Goal: Information Seeking & Learning: Learn about a topic

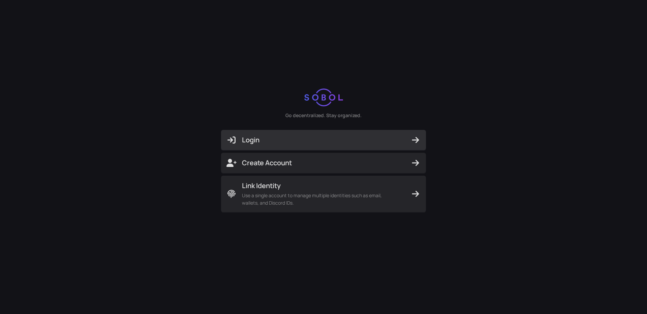
click at [292, 140] on span "Login" at bounding box center [323, 139] width 194 height 9
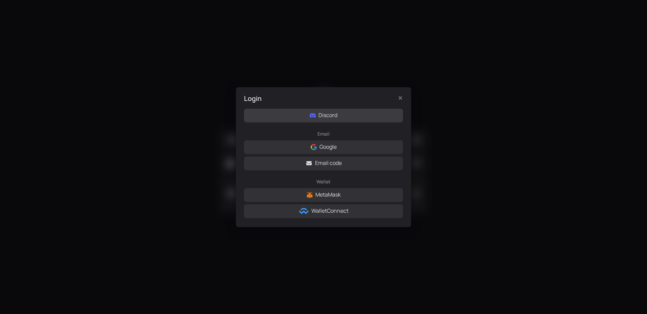
click at [326, 116] on span "Discord" at bounding box center [327, 115] width 19 height 8
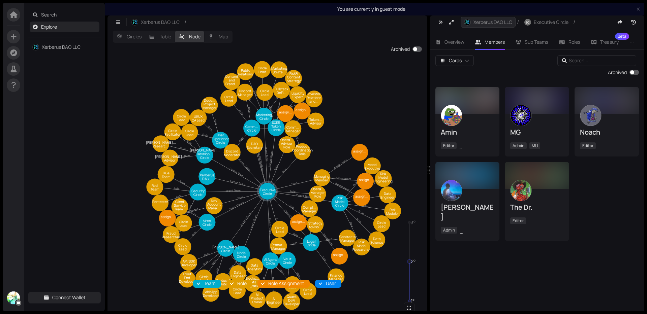
click at [489, 24] on span "Xerberus DAO LLC" at bounding box center [492, 22] width 39 height 7
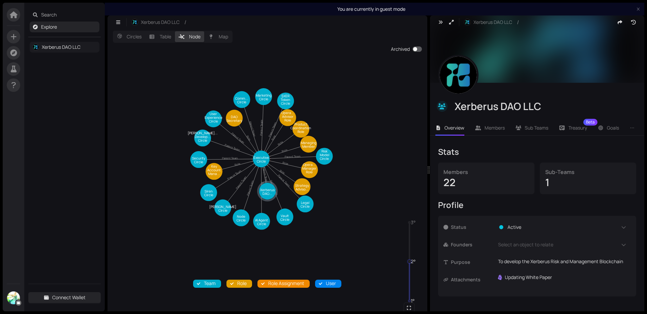
click at [53, 47] on link "Xerberus DAO LLC" at bounding box center [61, 47] width 39 height 6
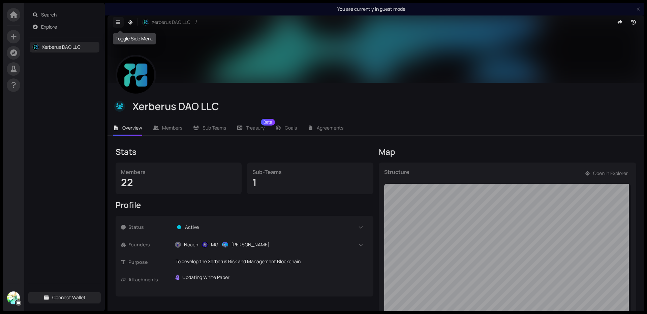
click at [120, 22] on icon "button" at bounding box center [118, 22] width 6 height 5
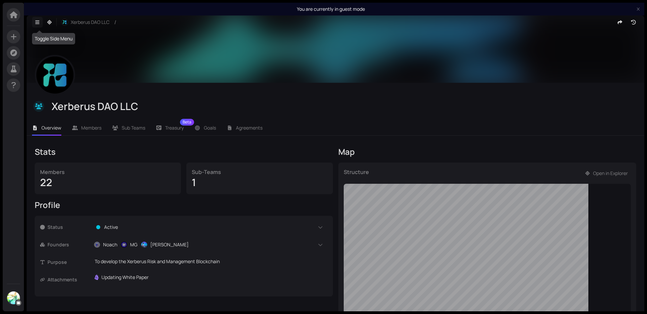
click at [37, 22] on icon "button" at bounding box center [37, 22] width 6 height 5
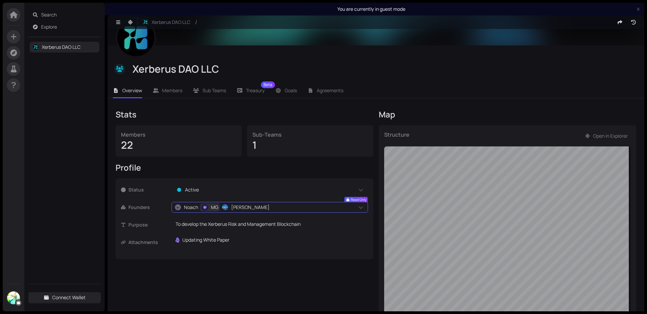
scroll to position [37, 0]
click at [158, 90] on icon at bounding box center [156, 91] width 6 height 5
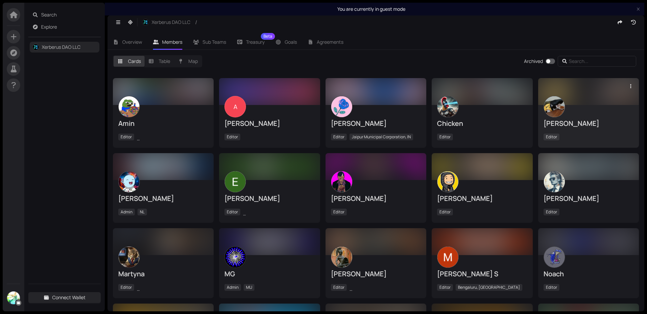
click at [550, 106] on img at bounding box center [554, 106] width 21 height 21
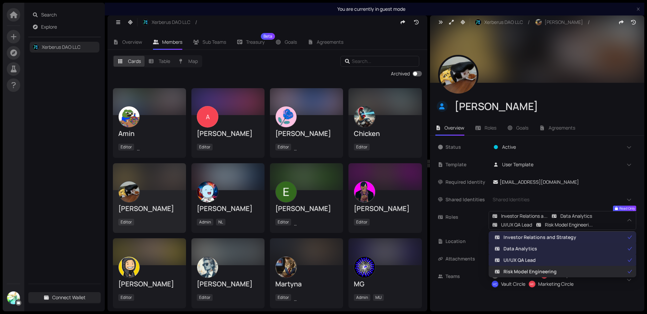
click at [534, 272] on span "Risk Model Engineering" at bounding box center [529, 271] width 53 height 7
click at [541, 239] on span "Investor Relations and Strategy" at bounding box center [539, 237] width 73 height 7
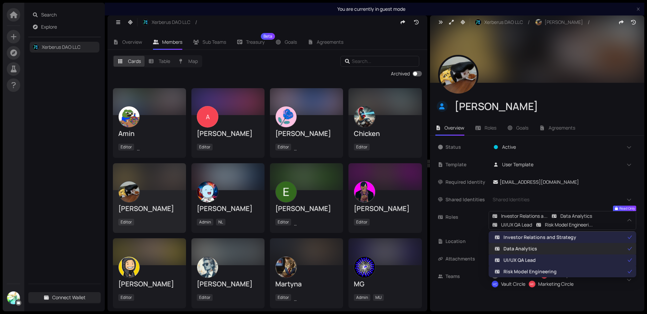
drag, startPoint x: 528, startPoint y: 246, endPoint x: 525, endPoint y: 249, distance: 4.3
click at [528, 246] on span "Data Analytics" at bounding box center [520, 248] width 34 height 7
click at [525, 249] on span "Data Analytics" at bounding box center [520, 248] width 34 height 7
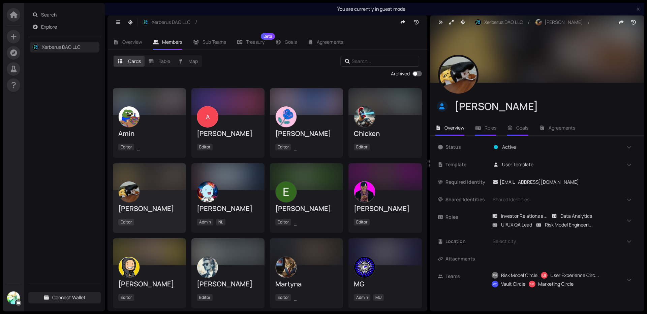
drag, startPoint x: 493, startPoint y: 129, endPoint x: 512, endPoint y: 128, distance: 18.6
click at [493, 130] on span "Roles" at bounding box center [491, 128] width 12 height 6
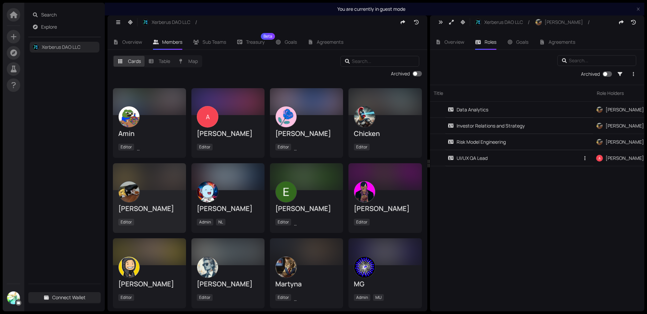
click at [484, 158] on div "UI/UX QA Lead" at bounding box center [468, 158] width 40 height 7
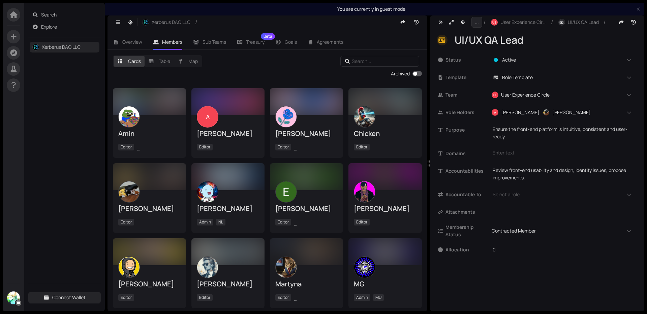
click at [479, 23] on button "..." at bounding box center [476, 22] width 11 height 11
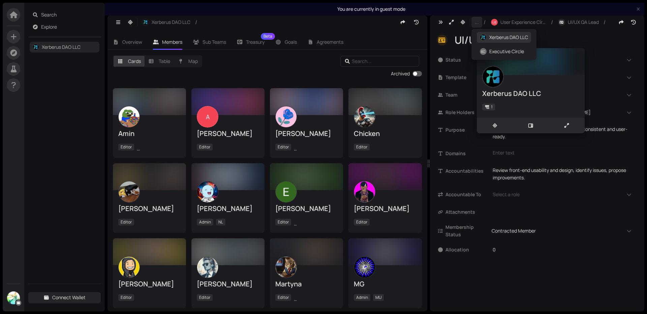
click at [489, 36] on span "Xerberus DAO LLC" at bounding box center [508, 37] width 39 height 7
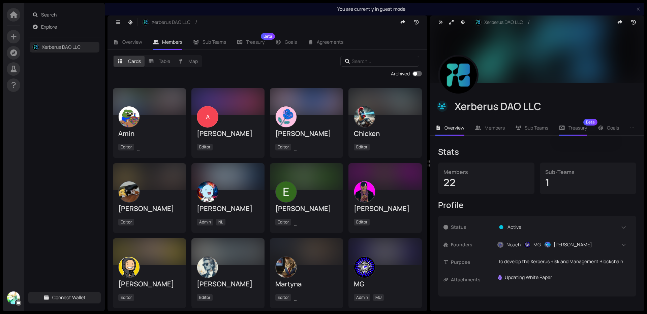
click at [581, 124] on div "Treasury Beta" at bounding box center [573, 128] width 28 height 16
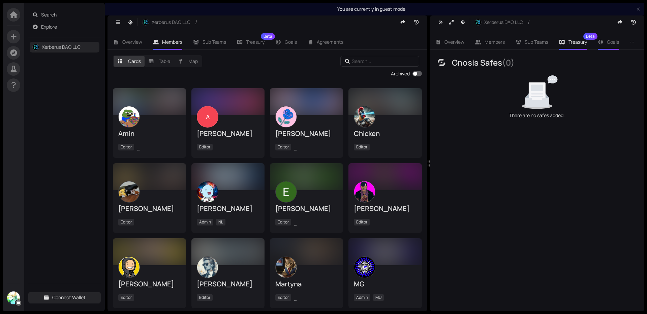
click at [611, 43] on span "Goals" at bounding box center [613, 42] width 12 height 6
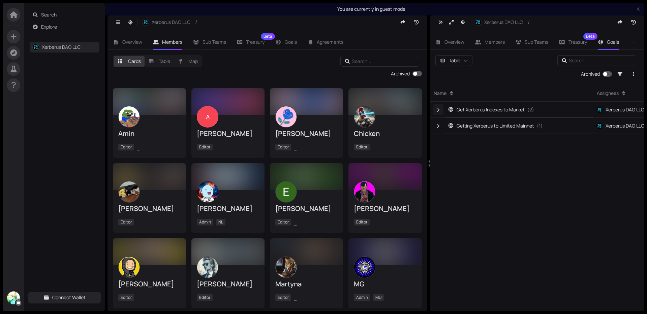
click at [437, 109] on icon "button" at bounding box center [438, 110] width 6 height 5
click at [501, 127] on div "Bring EVM Vault Online" at bounding box center [484, 125] width 57 height 7
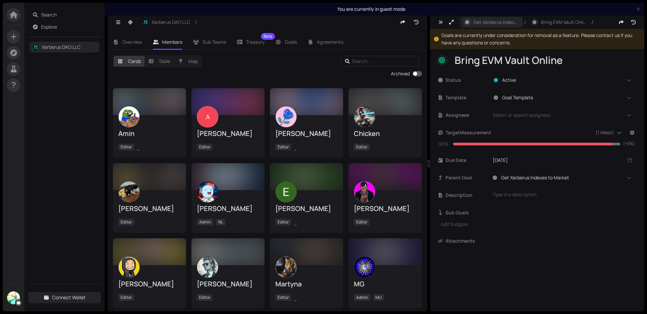
click at [484, 27] on div "Get Xerberus Indexes to Market /" at bounding box center [494, 22] width 67 height 22
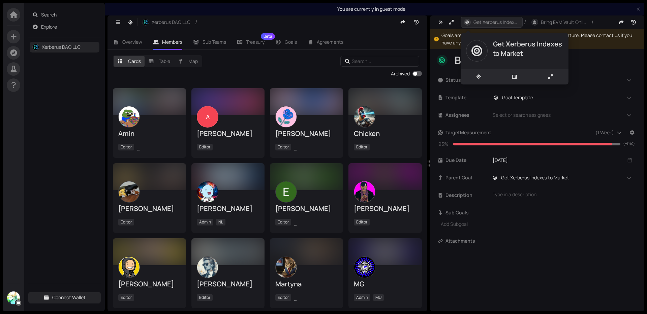
click at [480, 23] on span "Get Xerberus Indexes to Market" at bounding box center [496, 22] width 46 height 7
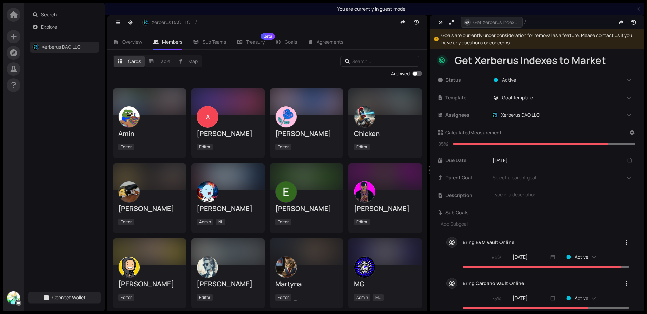
click at [467, 22] on icon "button" at bounding box center [467, 22] width 3 height 3
drag, startPoint x: 486, startPoint y: 24, endPoint x: 477, endPoint y: 25, distance: 8.5
click at [485, 25] on span "Get Xerberus Indexes to Market" at bounding box center [496, 22] width 46 height 7
click at [451, 23] on icon "button" at bounding box center [451, 22] width 5 height 5
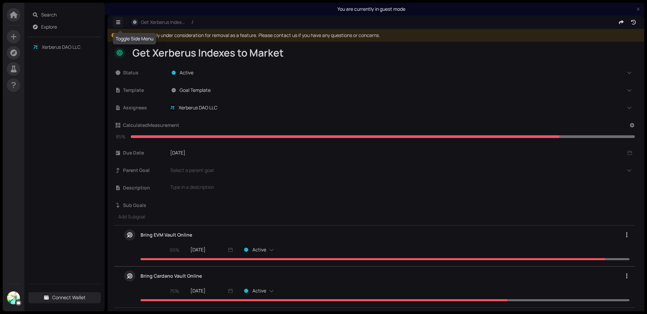
click at [115, 21] on button "button" at bounding box center [118, 22] width 11 height 11
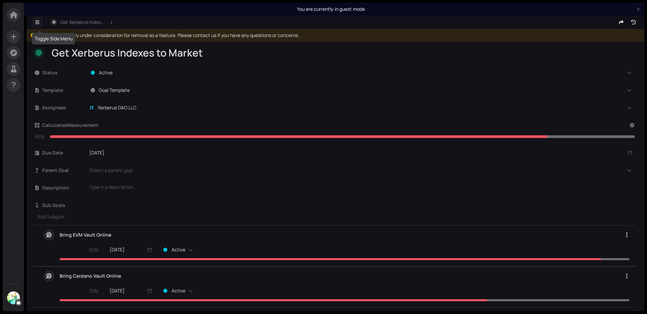
click at [34, 24] on icon "button" at bounding box center [37, 22] width 6 height 5
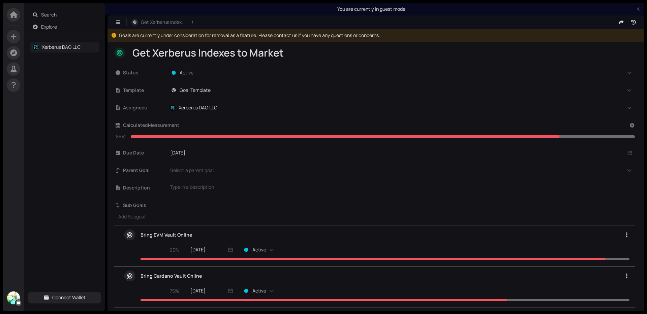
click at [59, 44] on link "Xerberus DAO LLC" at bounding box center [61, 47] width 39 height 6
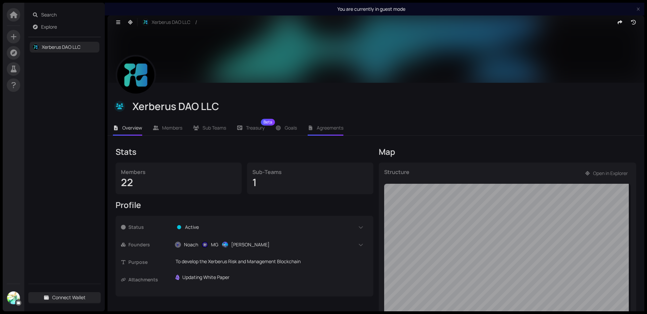
click at [314, 131] on li "Agreements" at bounding box center [325, 128] width 47 height 16
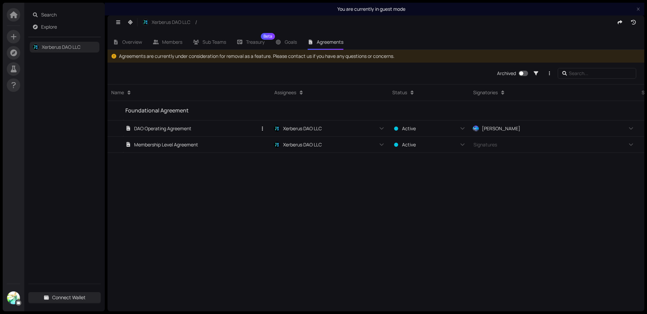
click at [166, 129] on div "DAO Operating Agreement" at bounding box center [158, 128] width 66 height 7
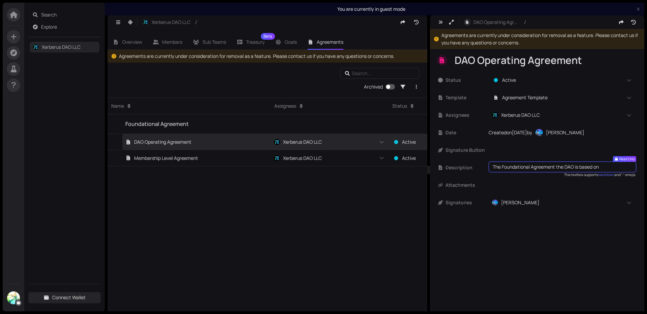
click at [570, 169] on p "The Foundational Agreement the DAO is based on" at bounding box center [563, 166] width 140 height 7
drag, startPoint x: 607, startPoint y: 237, endPoint x: 602, endPoint y: 198, distance: 39.1
click at [607, 236] on div "DAO Operating Agreement / Agreements are currently under consideration for remo…" at bounding box center [537, 170] width 214 height 309
click at [442, 62] on icon at bounding box center [442, 60] width 5 height 6
click at [440, 58] on icon at bounding box center [442, 60] width 5 height 6
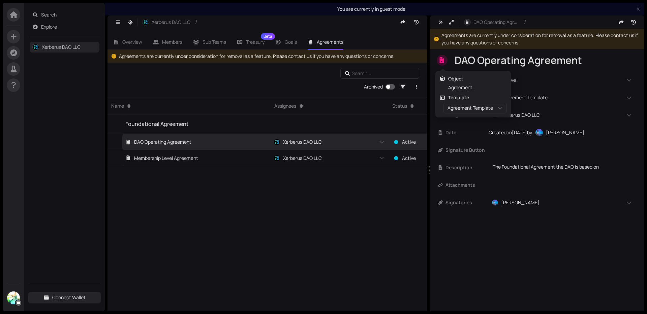
click at [440, 58] on icon at bounding box center [442, 60] width 5 height 6
click at [183, 159] on div "Membership Level Agreement" at bounding box center [161, 157] width 73 height 7
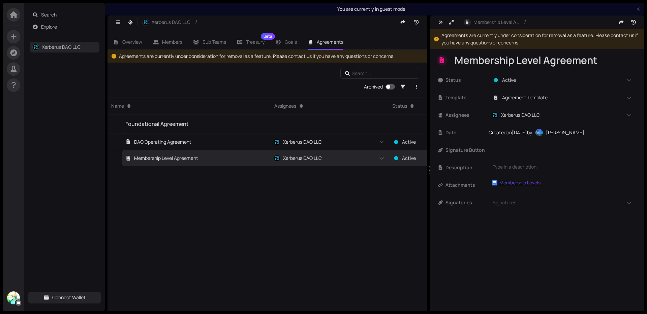
click at [514, 183] on div "Membership Levels" at bounding box center [519, 182] width 41 height 7
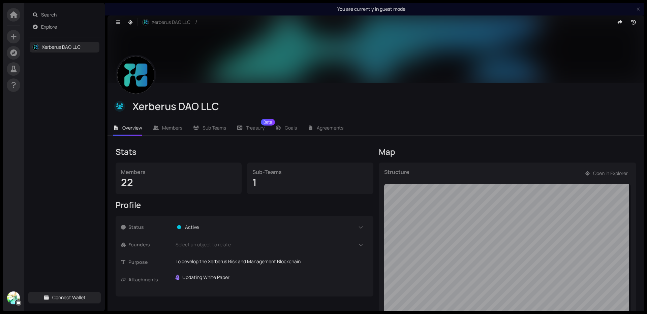
click at [16, 297] on img at bounding box center [13, 298] width 13 height 13
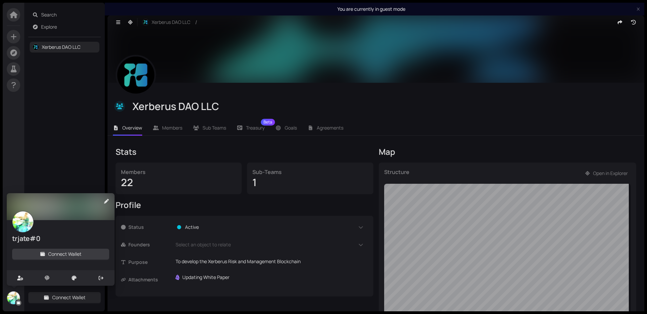
click at [50, 257] on span "Connect Wallet" at bounding box center [64, 254] width 33 height 7
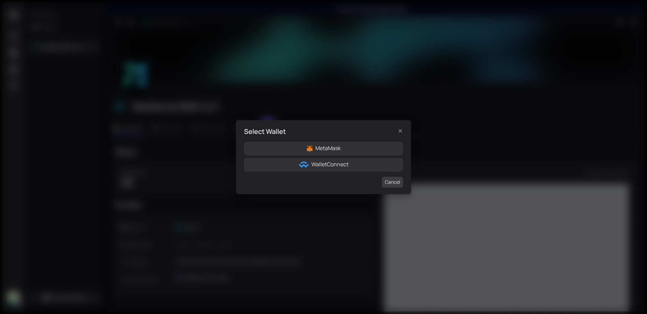
drag, startPoint x: 395, startPoint y: 183, endPoint x: 383, endPoint y: 183, distance: 12.1
click at [395, 183] on span "Cancel" at bounding box center [392, 182] width 15 height 7
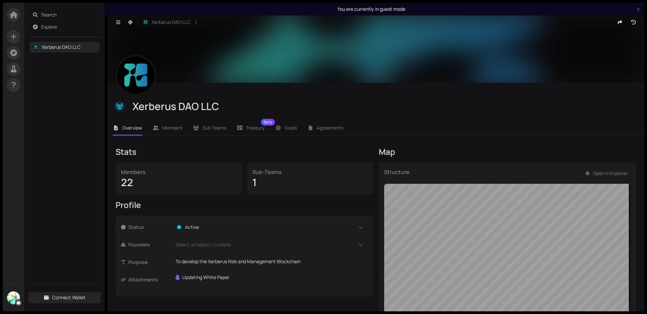
click at [7, 304] on span at bounding box center [13, 298] width 13 height 13
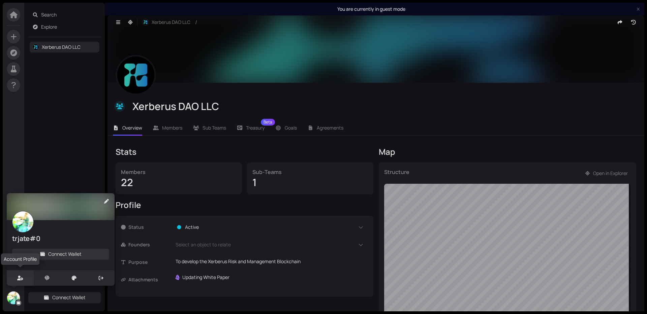
click at [20, 281] on div at bounding box center [20, 279] width 27 height 16
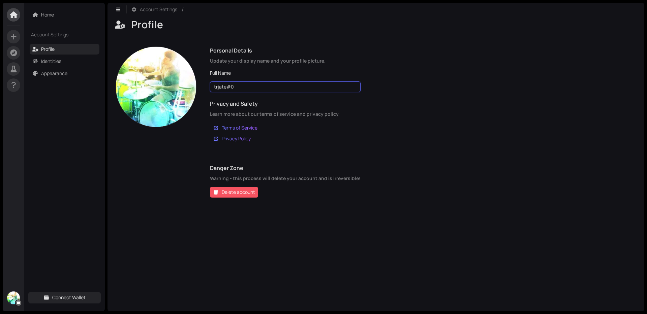
drag, startPoint x: 236, startPoint y: 89, endPoint x: 250, endPoint y: 89, distance: 14.5
click at [236, 89] on input "trjate#0" at bounding box center [285, 87] width 151 height 11
click at [268, 84] on input "[PERSON_NAME]" at bounding box center [285, 87] width 151 height 11
type input "[PERSON_NAME]"
click at [306, 68] on div "Personal Details Update your display name and your profile picture. Full Name […" at bounding box center [285, 122] width 151 height 151
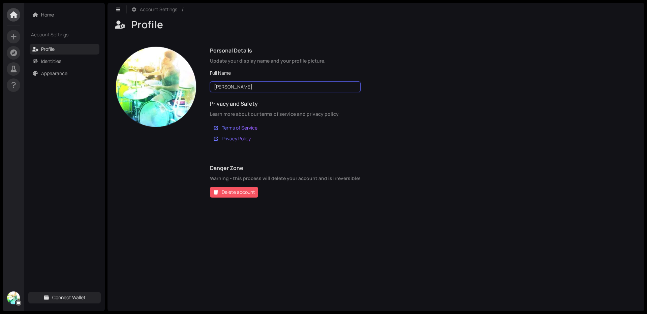
click at [269, 86] on input "[PERSON_NAME]" at bounding box center [285, 87] width 151 height 11
drag, startPoint x: 389, startPoint y: 94, endPoint x: 375, endPoint y: 98, distance: 14.3
click at [389, 94] on div "Personal Details Update your display name and your profile picture. Full Name […" at bounding box center [376, 122] width 521 height 151
click at [52, 60] on link "Identities" at bounding box center [51, 61] width 20 height 6
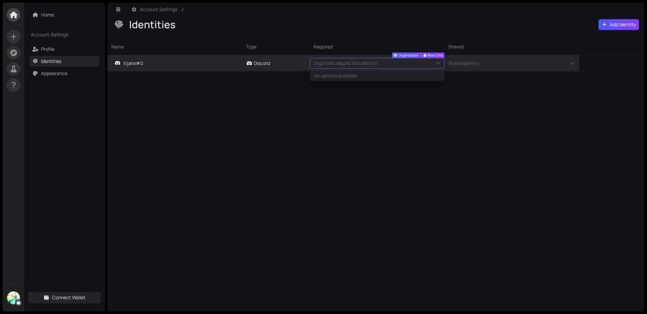
click at [439, 62] on body "Home Account Settings Profile Identities Appearance Connect Wallet Account Sett…" at bounding box center [323, 157] width 647 height 314
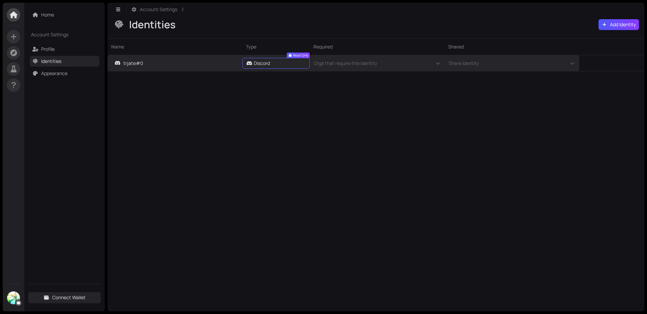
drag, startPoint x: 439, startPoint y: 62, endPoint x: 306, endPoint y: 64, distance: 132.5
click at [145, 63] on link "trjate#0" at bounding box center [170, 63] width 118 height 16
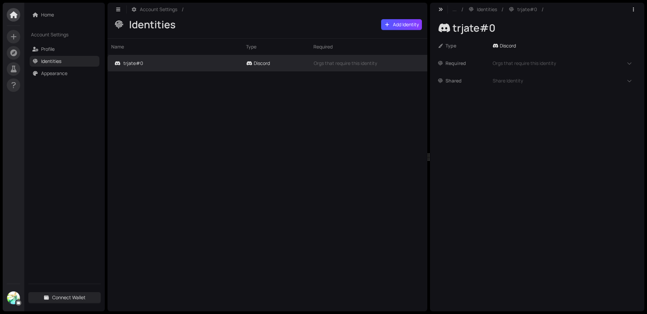
drag, startPoint x: 201, startPoint y: 137, endPoint x: 134, endPoint y: 107, distance: 72.7
click at [201, 137] on div "Name Type Required Shared trjate#0 Discord Read Only Orgs that require this ide…" at bounding box center [268, 174] width 320 height 273
click at [63, 70] on link "Appearance" at bounding box center [54, 73] width 26 height 6
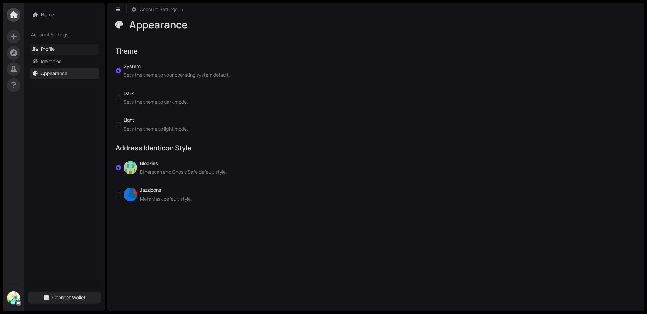
click at [53, 47] on link "Profile" at bounding box center [47, 49] width 13 height 6
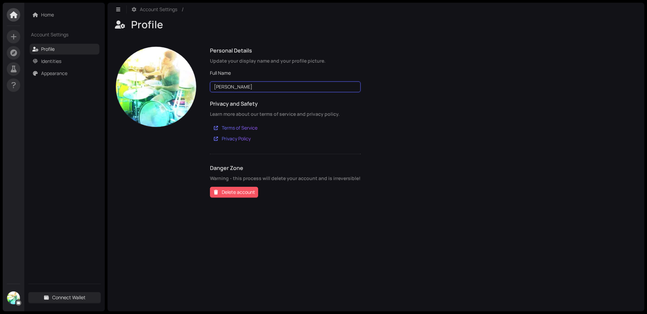
click at [249, 85] on input "[PERSON_NAME]" at bounding box center [285, 87] width 151 height 11
click at [156, 178] on div at bounding box center [156, 122] width 81 height 151
click at [228, 88] on input "[PERSON_NAME]" at bounding box center [285, 87] width 151 height 11
drag, startPoint x: 228, startPoint y: 88, endPoint x: 254, endPoint y: 91, distance: 25.7
click at [254, 91] on input "[PERSON_NAME]" at bounding box center [285, 87] width 151 height 11
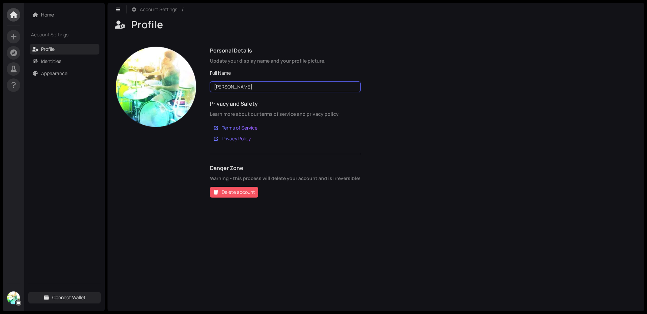
type input "[PERSON_NAME]"
click at [102, 242] on div "Home Account Settings Profile Identities Appearance Connect Wallet" at bounding box center [64, 157] width 81 height 309
click at [42, 18] on link "Home" at bounding box center [47, 14] width 13 height 6
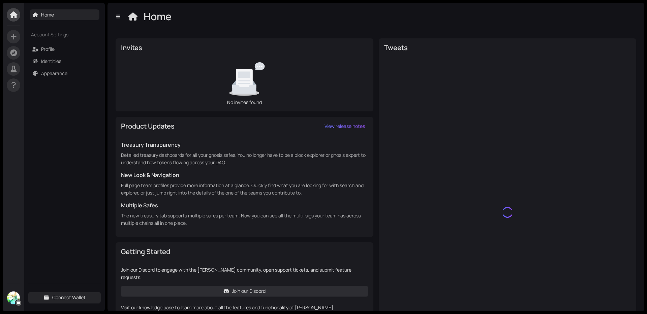
click at [14, 296] on img at bounding box center [13, 298] width 13 height 13
click at [54, 17] on link "Home" at bounding box center [47, 14] width 13 height 6
click at [12, 55] on icon at bounding box center [13, 53] width 7 height 7
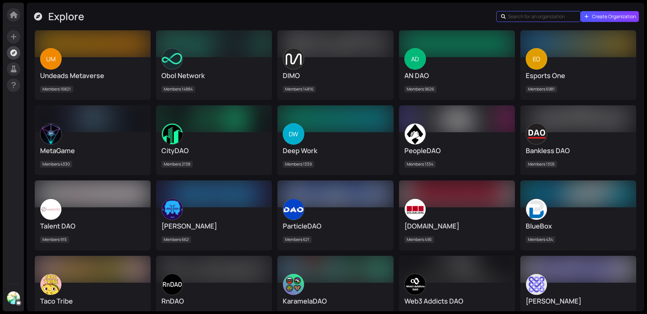
click at [536, 15] on input "text" at bounding box center [539, 16] width 63 height 7
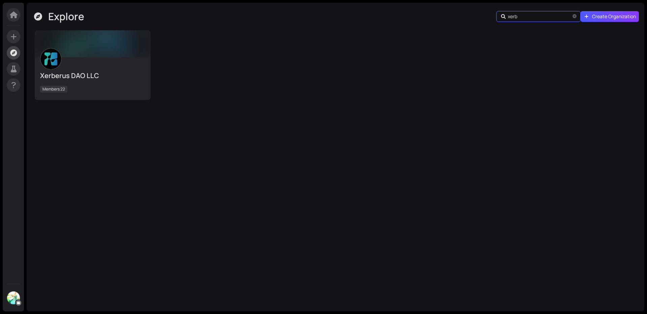
type input "xerb"
click at [67, 70] on div "Xerberus DAO LLC Members 22" at bounding box center [92, 78] width 105 height 32
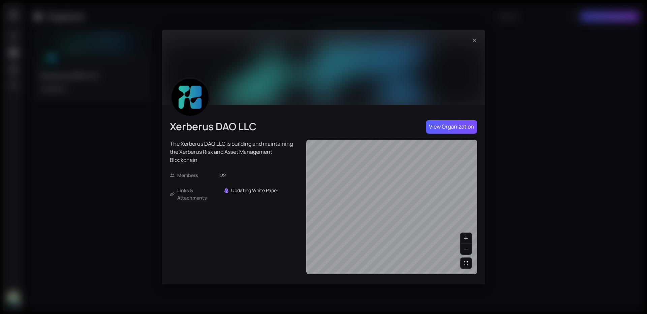
click at [442, 128] on span "View Organization" at bounding box center [451, 127] width 45 height 8
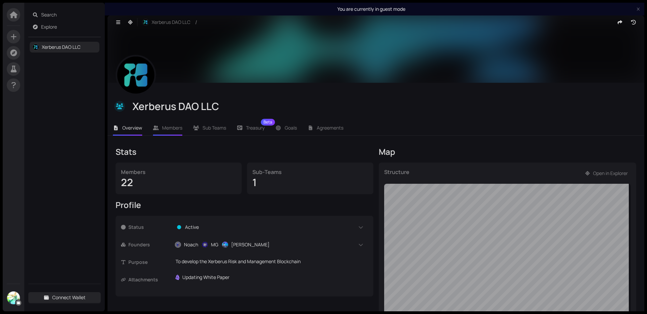
click at [163, 131] on li "Members" at bounding box center [168, 128] width 40 height 16
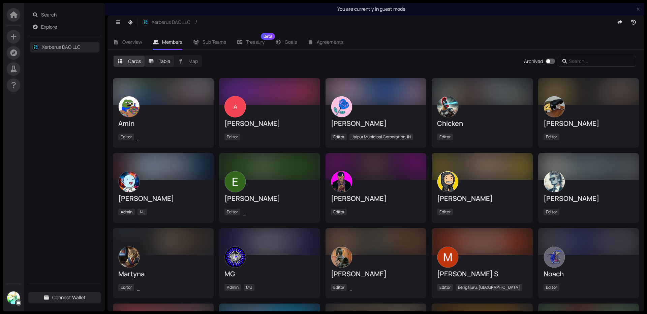
drag, startPoint x: 161, startPoint y: 60, endPoint x: 165, endPoint y: 61, distance: 3.8
click at [161, 60] on label "Table" at bounding box center [160, 61] width 30 height 11
click at [145, 56] on input "Table" at bounding box center [145, 56] width 0 height 0
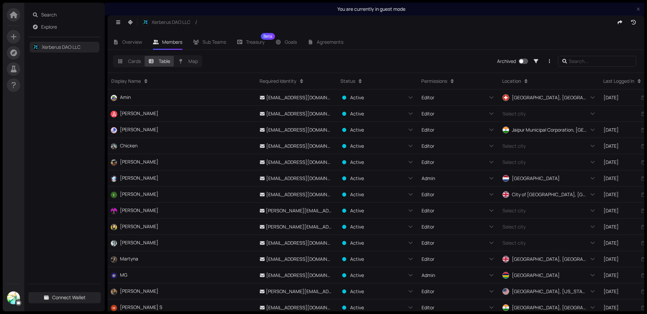
drag, startPoint x: 132, startPoint y: 66, endPoint x: 149, endPoint y: 62, distance: 16.9
click at [132, 66] on label "Cards" at bounding box center [129, 61] width 31 height 11
click at [114, 56] on input "Cards" at bounding box center [114, 56] width 0 height 0
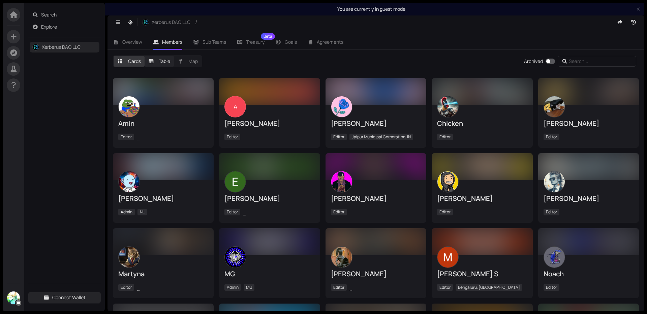
click at [162, 63] on label "Table" at bounding box center [160, 61] width 30 height 11
click at [145, 56] on input "Table" at bounding box center [145, 56] width 0 height 0
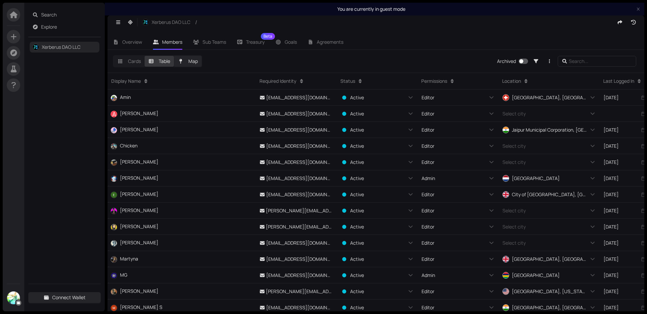
click at [184, 64] on label "Map" at bounding box center [188, 61] width 28 height 11
click at [174, 56] on input "Map" at bounding box center [174, 56] width 0 height 0
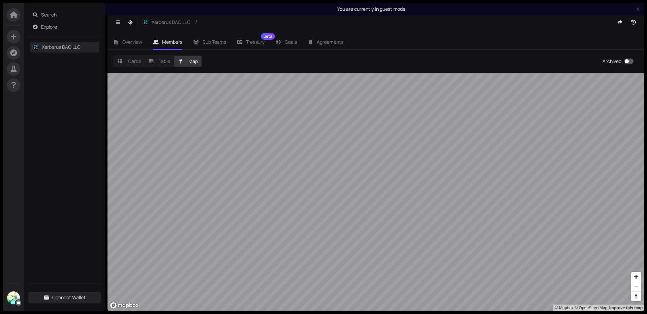
click at [172, 41] on span "Members" at bounding box center [172, 42] width 20 height 6
click at [212, 43] on span "Sub Teams" at bounding box center [215, 42] width 24 height 6
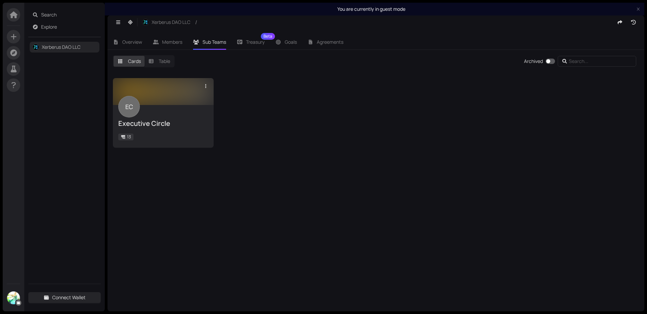
click at [134, 89] on div at bounding box center [163, 91] width 101 height 27
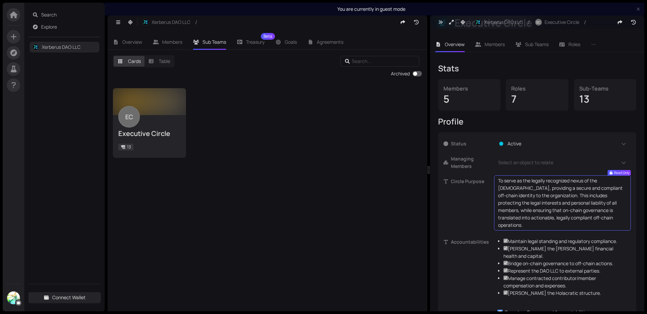
scroll to position [84, 0]
click at [547, 308] on div "Report on Purpose and Accountabilities" at bounding box center [547, 311] width 85 height 7
click at [481, 43] on li "Members" at bounding box center [490, 44] width 40 height 16
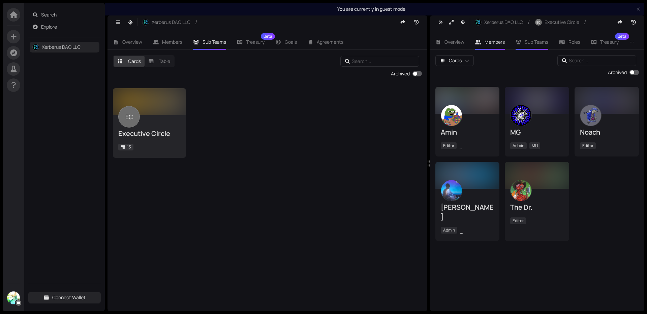
click at [537, 40] on span "Sub Teams" at bounding box center [537, 42] width 24 height 6
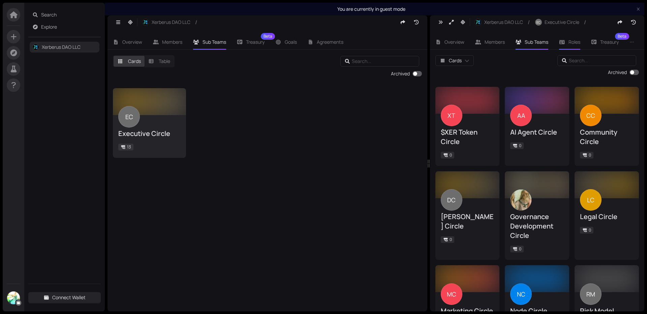
click at [565, 38] on li "Roles" at bounding box center [570, 42] width 32 height 16
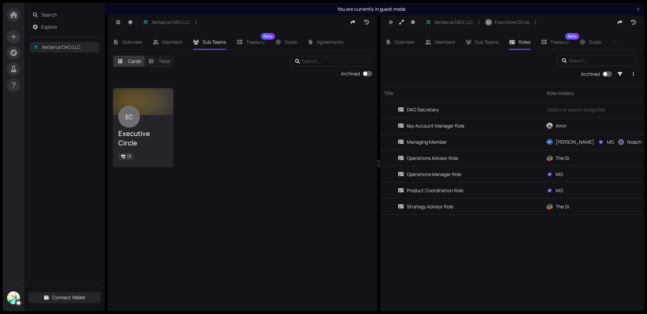
drag, startPoint x: 429, startPoint y: 164, endPoint x: 379, endPoint y: 166, distance: 49.9
click at [379, 166] on div at bounding box center [378, 164] width 3 height 296
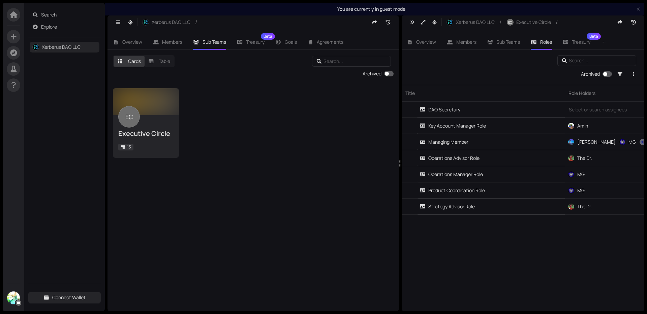
drag, startPoint x: 378, startPoint y: 166, endPoint x: 413, endPoint y: 152, distance: 36.9
click at [399, 170] on div at bounding box center [400, 164] width 3 height 296
click at [574, 42] on span "Treasury Beta" at bounding box center [581, 42] width 19 height 5
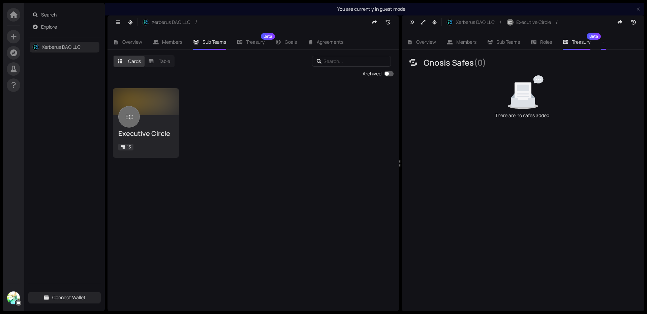
click at [601, 42] on li at bounding box center [604, 42] width 16 height 16
click at [606, 42] on icon "ellipsis" at bounding box center [603, 42] width 5 height 5
click at [580, 75] on span "Agreements" at bounding box center [582, 75] width 27 height 6
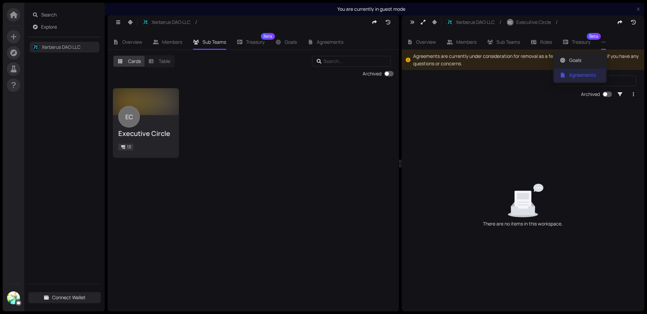
click at [605, 41] on icon "ellipsis" at bounding box center [603, 42] width 5 height 5
click at [581, 74] on span "Agreements" at bounding box center [582, 75] width 27 height 6
click at [488, 100] on div "Archived" at bounding box center [523, 97] width 243 height 16
click at [168, 46] on li "Members" at bounding box center [168, 42] width 40 height 16
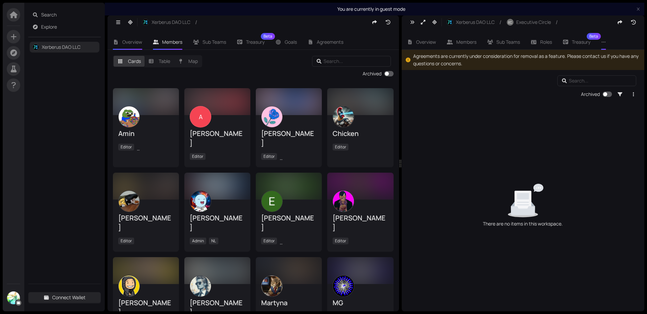
drag, startPoint x: 134, startPoint y: 42, endPoint x: 150, endPoint y: 29, distance: 20.8
click at [134, 42] on span "Overview" at bounding box center [132, 42] width 20 height 6
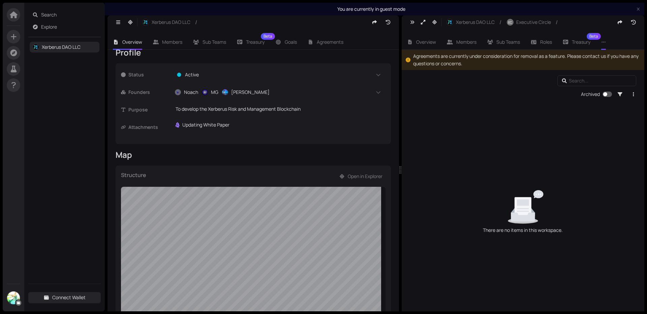
scroll to position [243, 0]
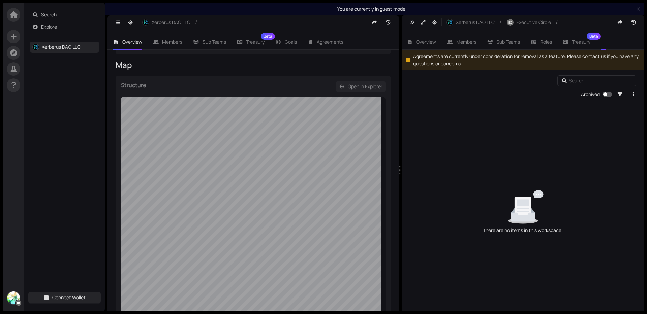
click at [348, 88] on span "Open in Explorer" at bounding box center [365, 86] width 35 height 7
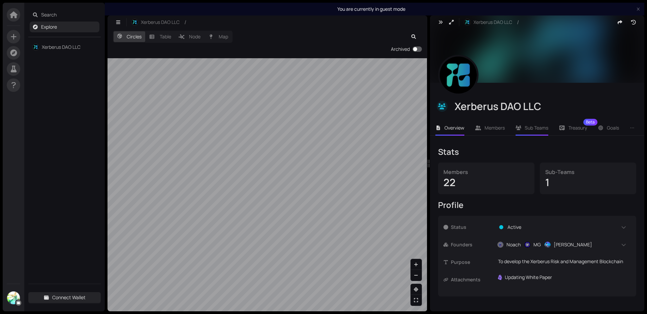
click at [533, 127] on span "Sub Teams" at bounding box center [537, 128] width 24 height 6
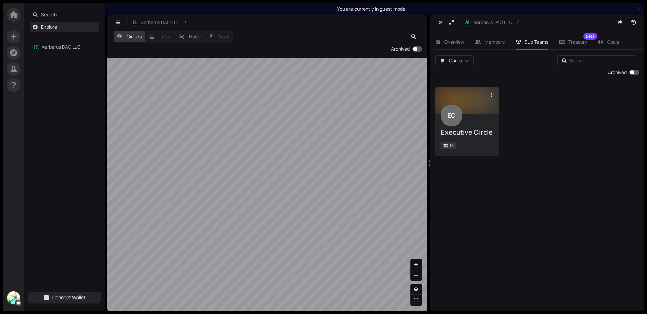
click at [463, 156] on div "EC Executive Circle 13" at bounding box center [467, 135] width 64 height 43
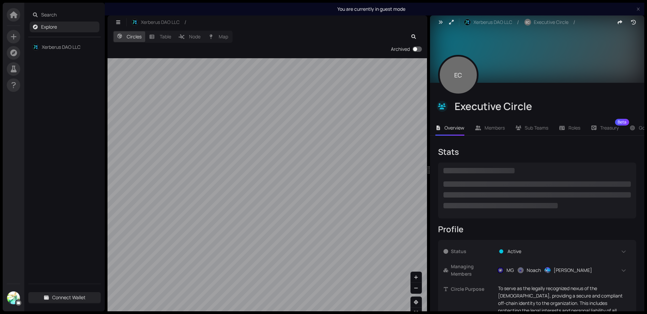
checkbox input "true"
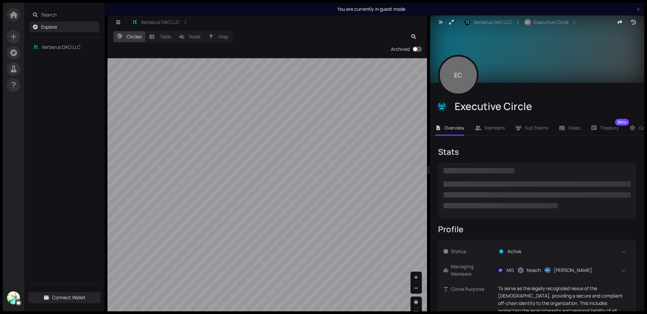
checkbox input "true"
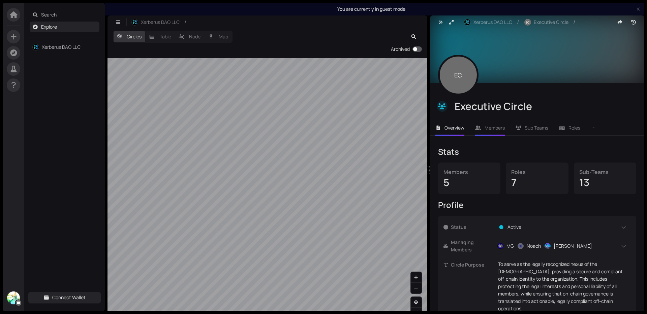
click at [489, 131] on span "Members" at bounding box center [495, 128] width 20 height 6
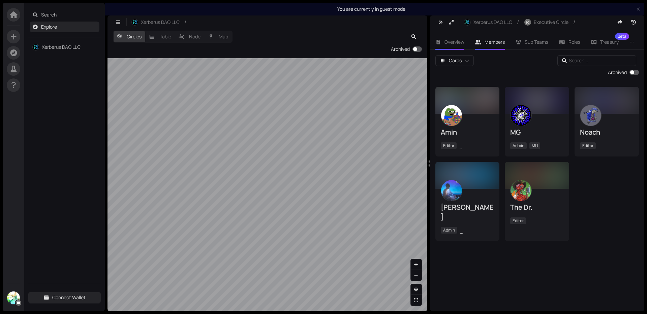
click at [448, 41] on span "Overview" at bounding box center [455, 42] width 20 height 6
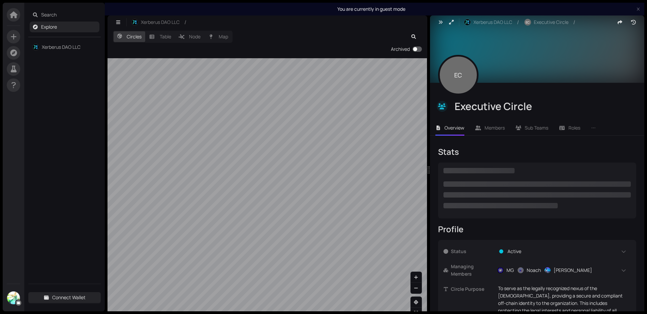
checkbox input "true"
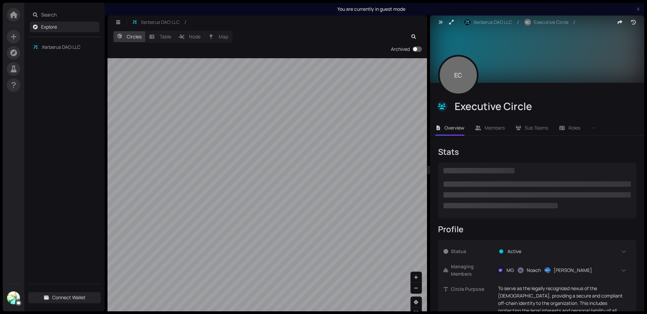
checkbox input "true"
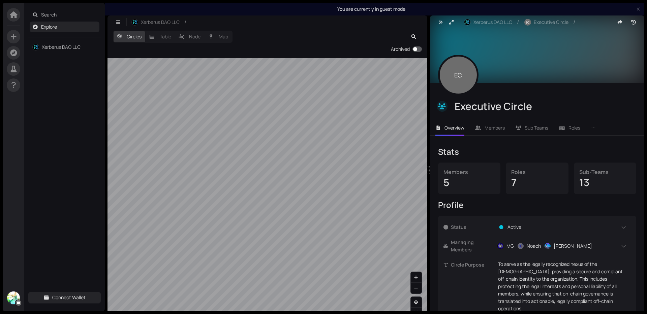
scroll to position [84, 0]
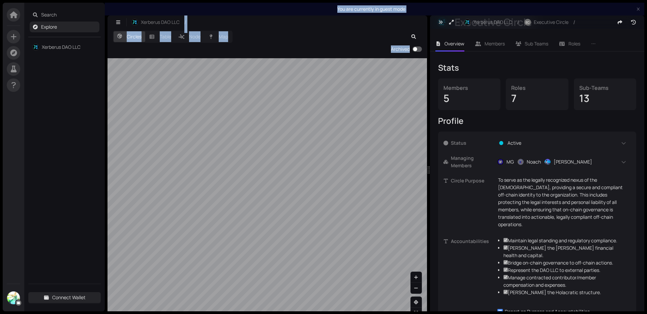
click at [114, 133] on section "Search Explore Xerberus DAO LLC Connect Wallet You are currently in guest mode …" at bounding box center [323, 157] width 647 height 314
